Goal: Participate in discussion

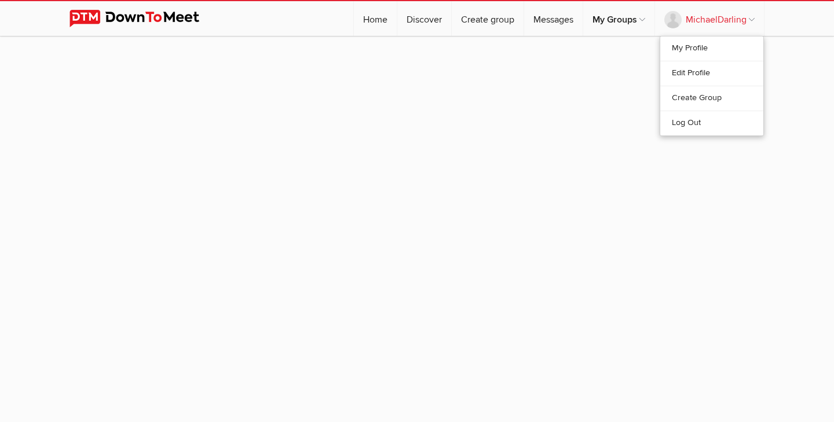
click at [751, 21] on link "MichaelDarling" at bounding box center [709, 18] width 109 height 35
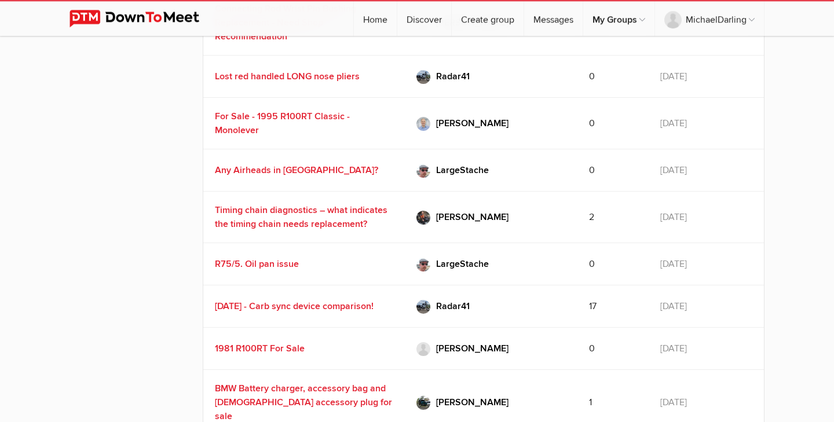
scroll to position [903, 0]
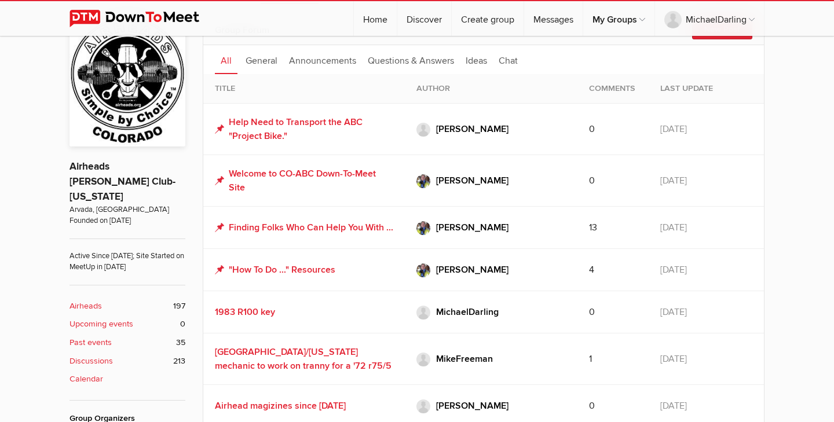
scroll to position [273, 0]
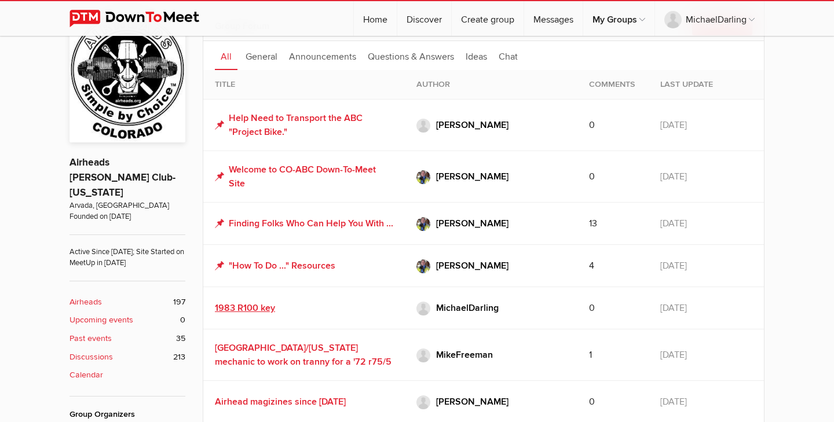
click at [254, 314] on link "1983 R100 key" at bounding box center [245, 308] width 60 height 12
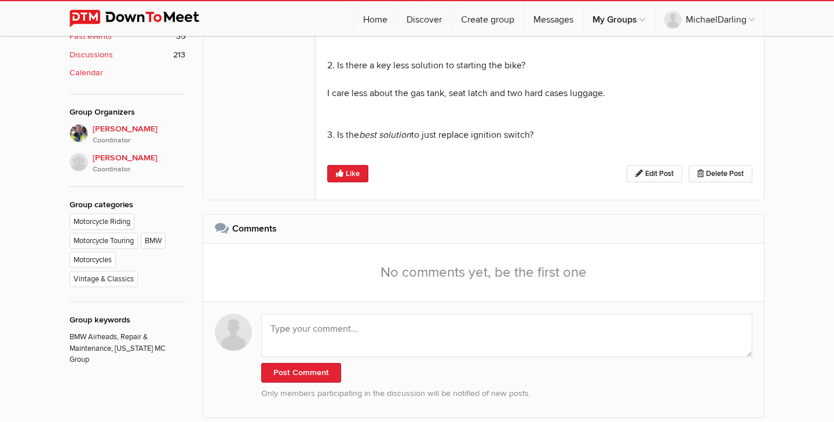
scroll to position [617, 0]
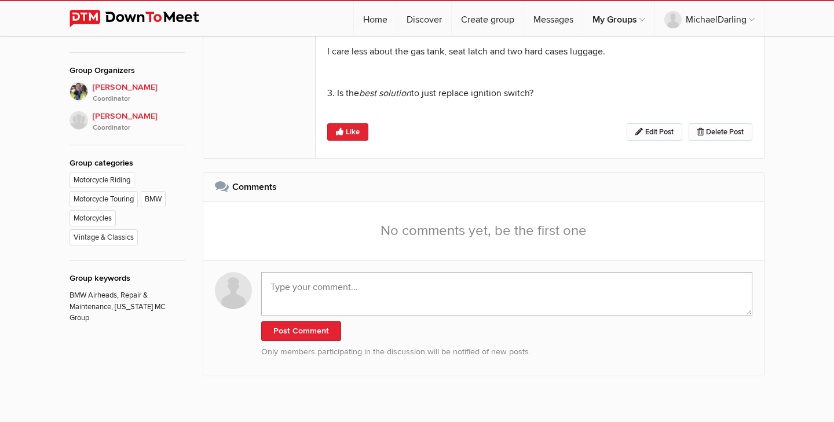
click at [362, 289] on textarea at bounding box center [506, 293] width 491 height 43
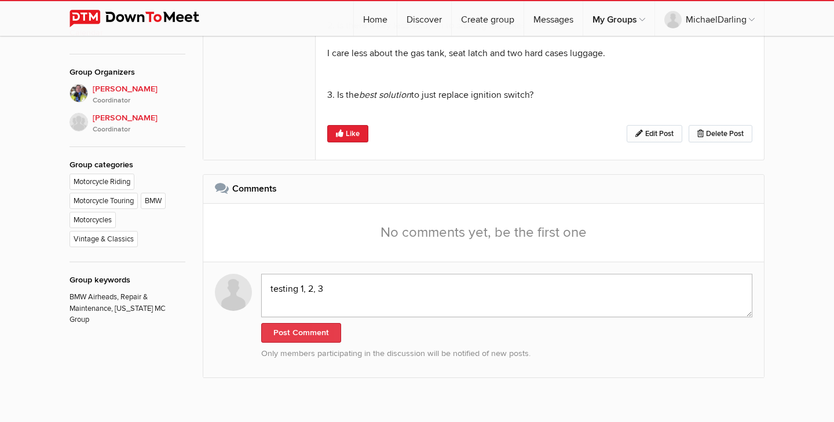
type textarea "testing 1, 2, 3"
click at [328, 323] on button "Post Comment" at bounding box center [301, 333] width 80 height 20
